Goal: Obtain resource: Obtain resource

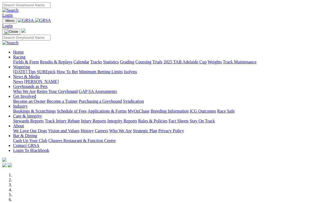
click at [78, 99] on link "Become a Trainer" at bounding box center [62, 101] width 31 height 5
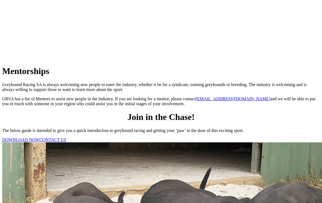
scroll to position [359, 0]
click at [39, 138] on link "DOWNLOAD NOW" at bounding box center [20, 140] width 37 height 5
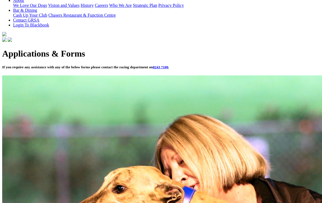
scroll to position [135, 0]
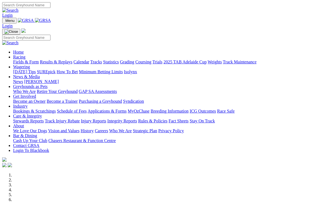
click at [18, 60] on link "Fields & Form" at bounding box center [26, 62] width 26 height 5
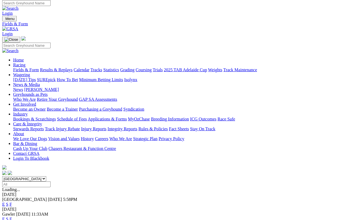
scroll to position [2, 0]
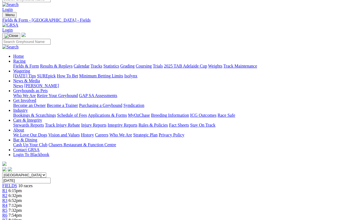
scroll to position [0, 1]
